Goal: Transaction & Acquisition: Purchase product/service

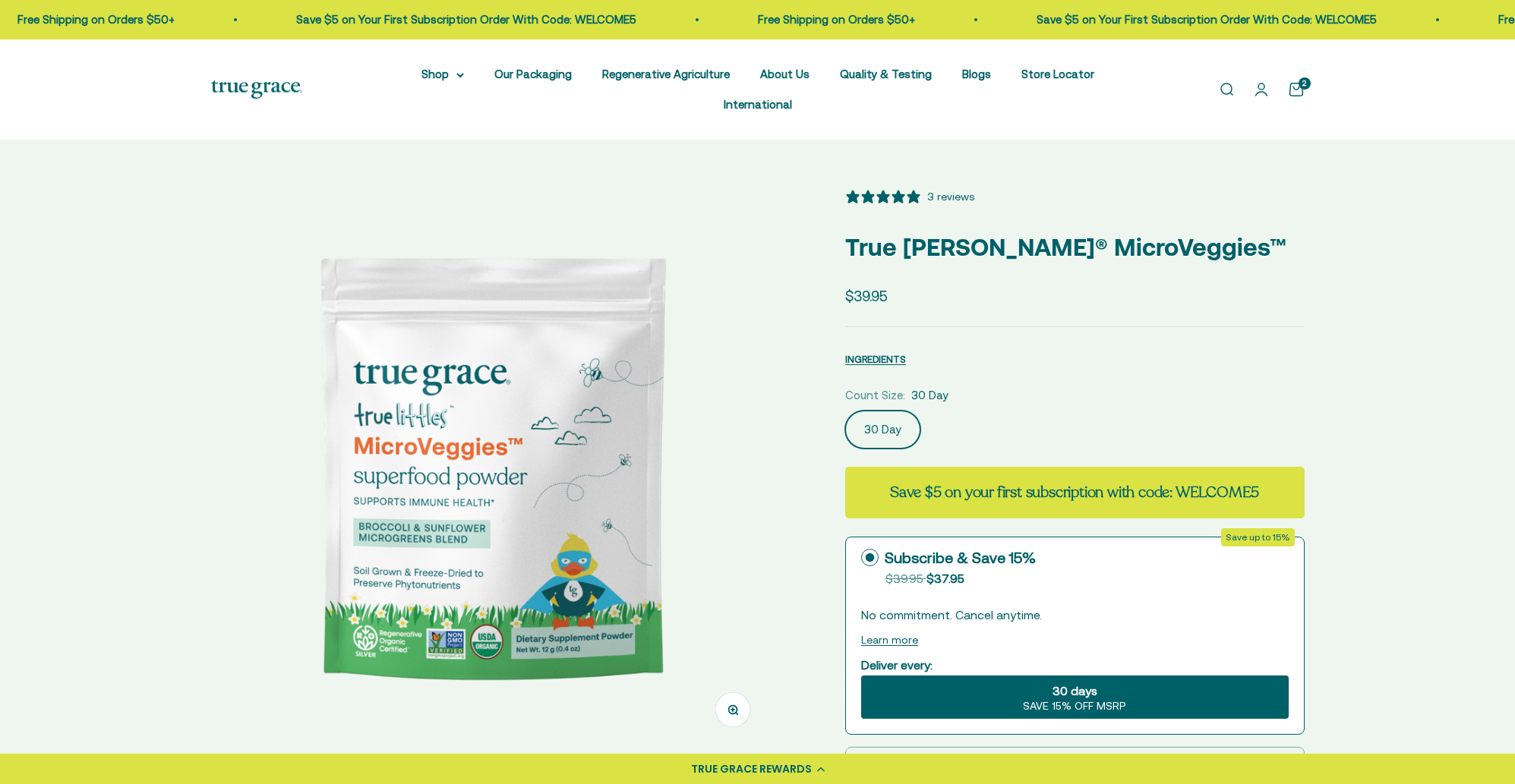
select select "3"
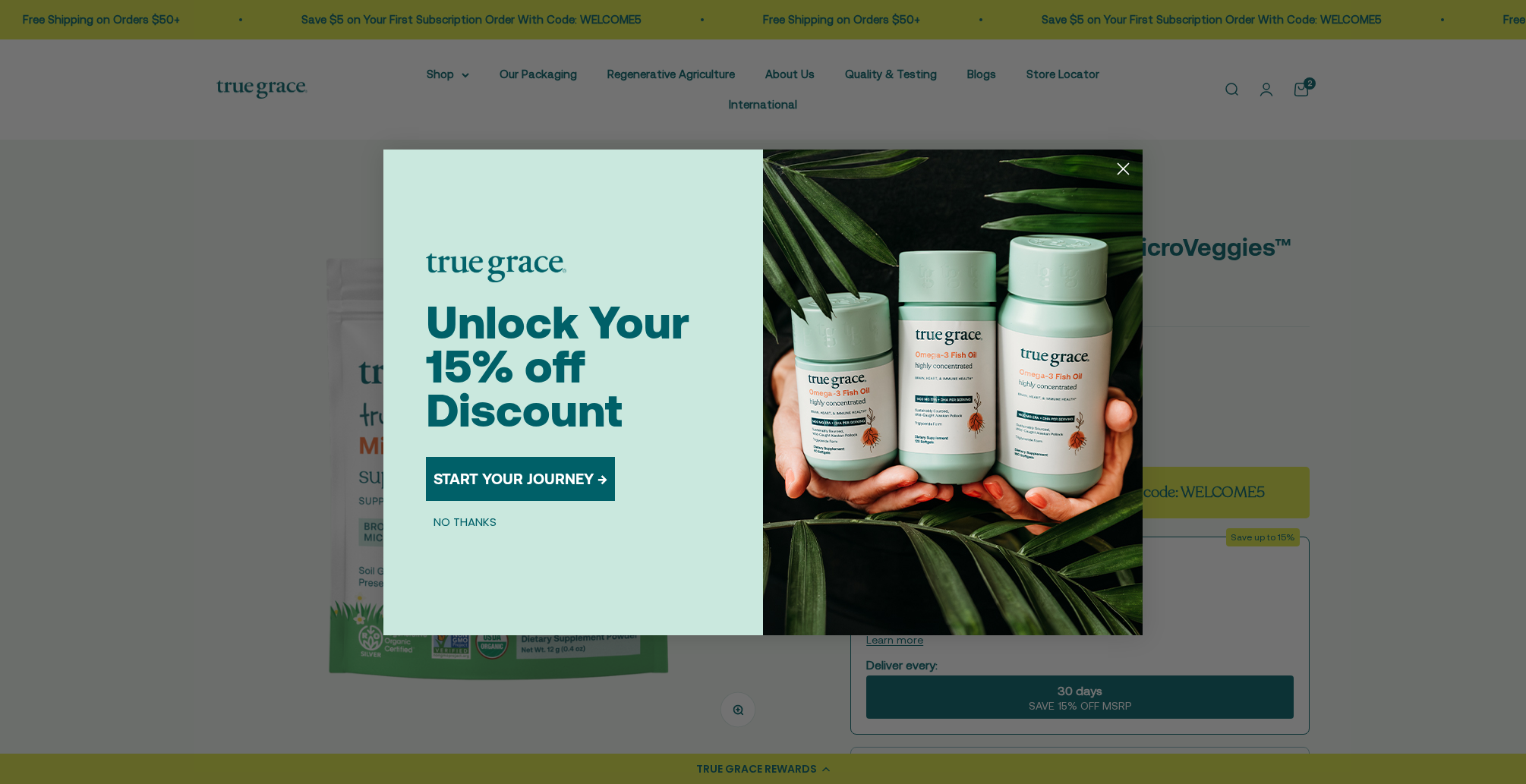
click at [507, 479] on button "START YOUR JOURNEY →" at bounding box center [520, 479] width 189 height 44
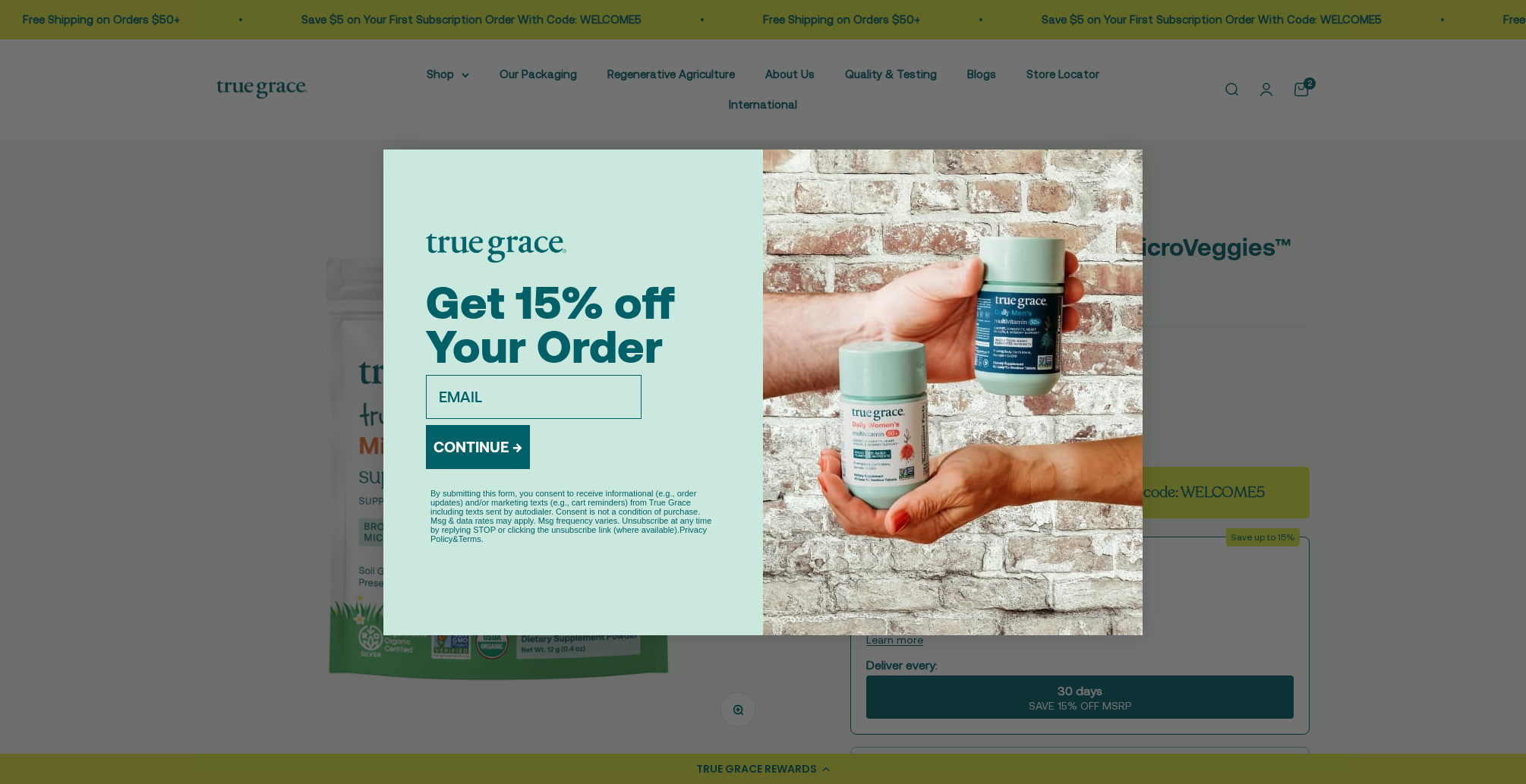
click at [542, 403] on input "email" at bounding box center [533, 397] width 216 height 44
type input "[EMAIL_ADDRESS][DOMAIN_NAME]"
click at [509, 448] on button "CONTINUE →" at bounding box center [477, 448] width 104 height 44
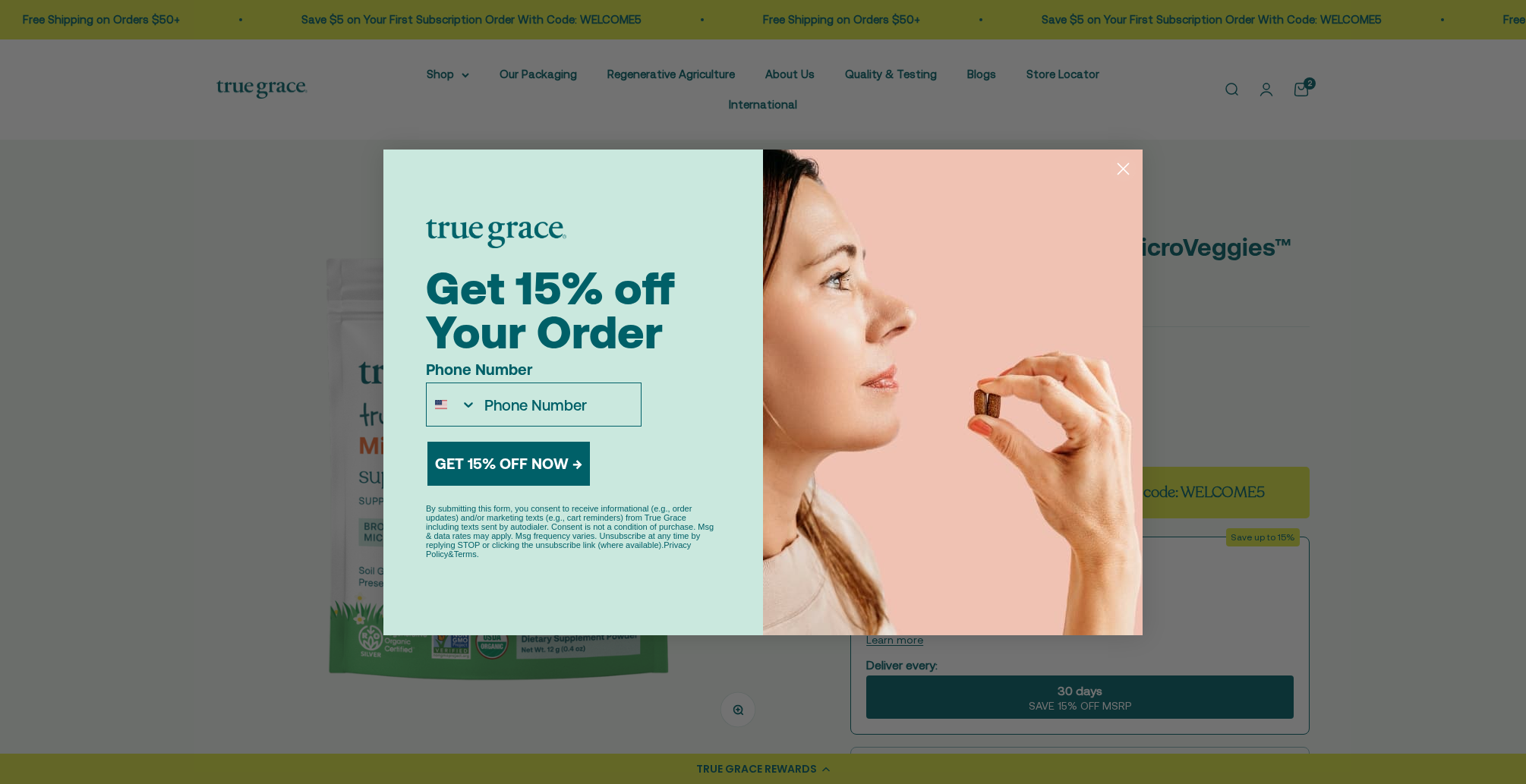
click at [566, 407] on input "Phone Number" at bounding box center [559, 404] width 164 height 42
drag, startPoint x: 663, startPoint y: 394, endPoint x: 626, endPoint y: 410, distance: 40.3
click at [663, 394] on div "Phone Number" at bounding box center [573, 393] width 294 height 66
click at [534, 462] on button "GET 15% OFF NOW →" at bounding box center [508, 464] width 163 height 44
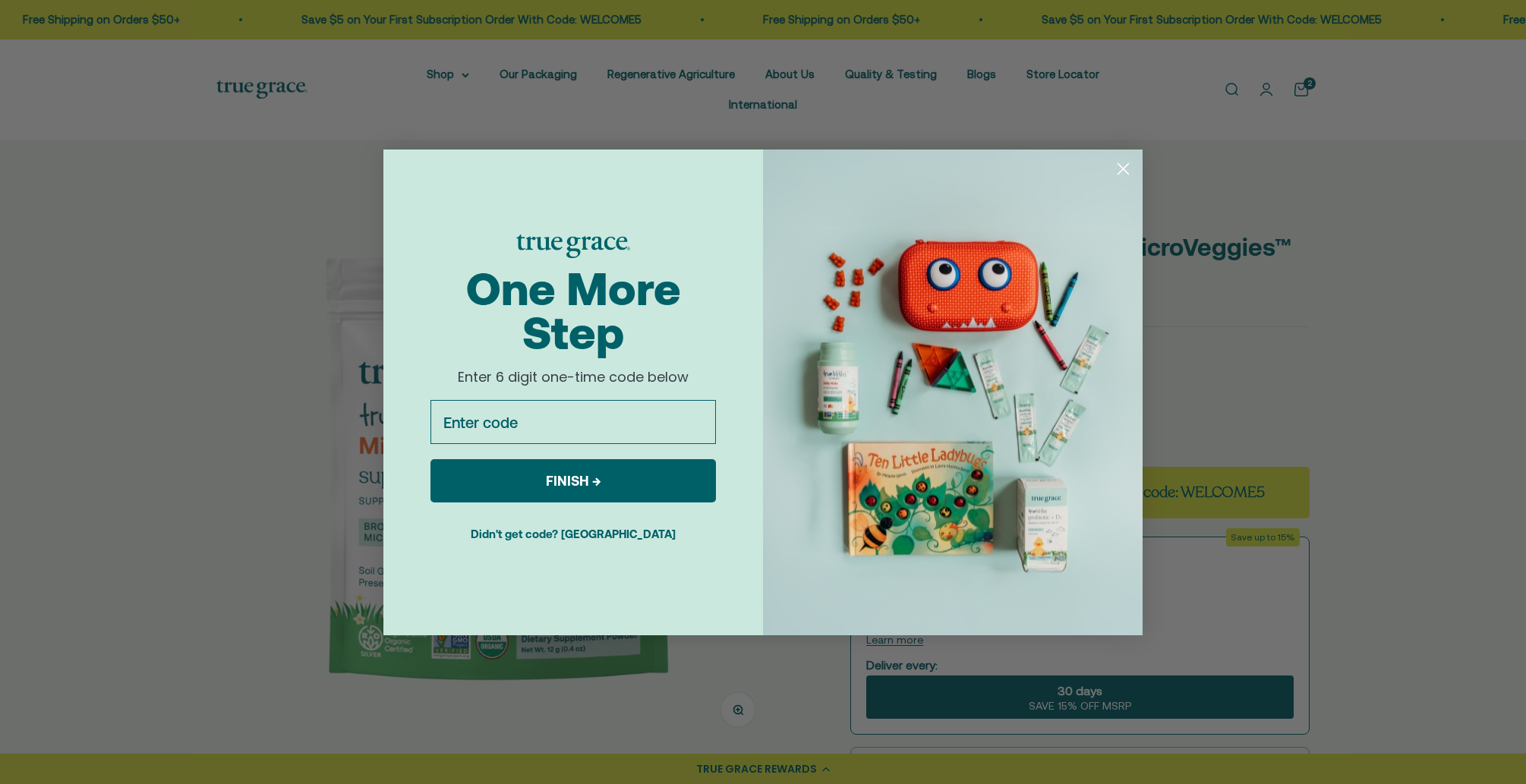
drag, startPoint x: 559, startPoint y: 426, endPoint x: 584, endPoint y: 434, distance: 26.2
click at [559, 426] on input "Enter code" at bounding box center [573, 422] width 286 height 44
click at [593, 428] on input "Enter code" at bounding box center [573, 422] width 286 height 44
